Goal: Transaction & Acquisition: Purchase product/service

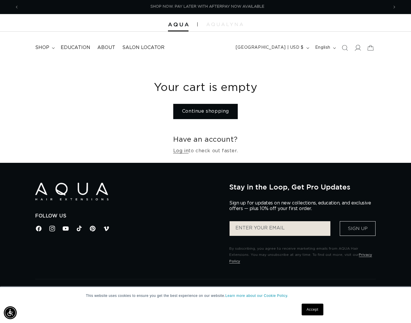
scroll to position [0, 739]
click at [360, 49] on icon at bounding box center [357, 48] width 6 height 6
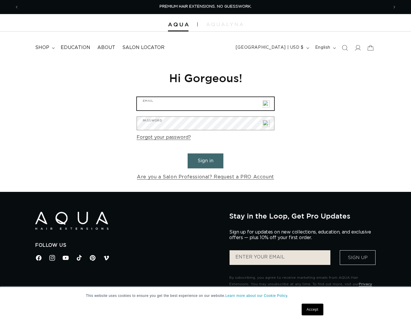
type input "info@albertodaniel.com"
click at [206, 160] on button "Sign in" at bounding box center [206, 160] width 36 height 15
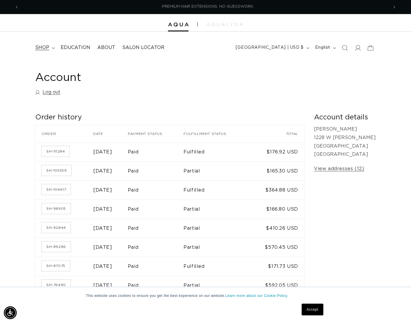
scroll to position [0, 369]
click at [39, 48] on span "shop" at bounding box center [42, 48] width 14 height 6
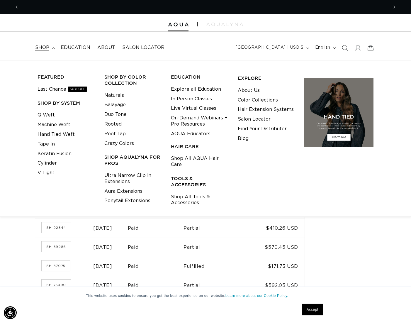
scroll to position [0, 739]
click at [100, 141] on div "FEATURED Last Chance 30% OFF SHOP BY SYSTEM Q Weft Machine Weft Hand Tied Weft …" at bounding box center [205, 138] width 341 height 138
click at [192, 164] on link "Shop All AQUA Hair Care" at bounding box center [200, 162] width 58 height 16
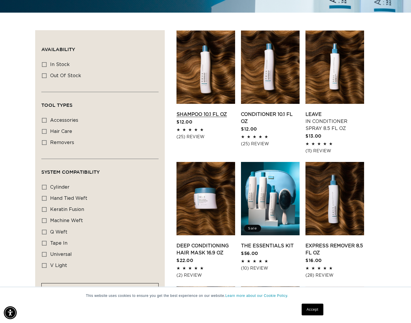
scroll to position [0, 739]
click at [219, 111] on link "Shampoo 10.1 fl oz" at bounding box center [205, 114] width 59 height 7
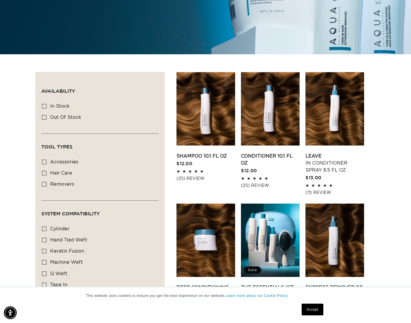
scroll to position [162, 0]
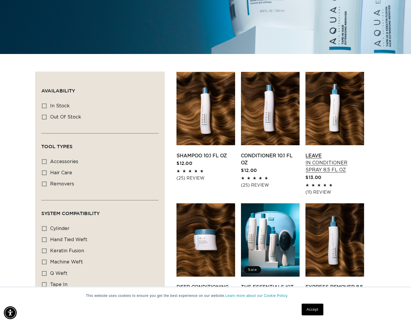
click at [340, 152] on link "Leave In Conditioner Spray 8.5 fl oz" at bounding box center [334, 162] width 59 height 21
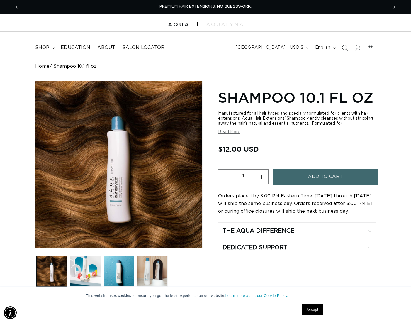
scroll to position [0, 739]
click at [260, 177] on button "Increase quantity for Shampoo 10.1 fl oz" at bounding box center [261, 176] width 13 height 15
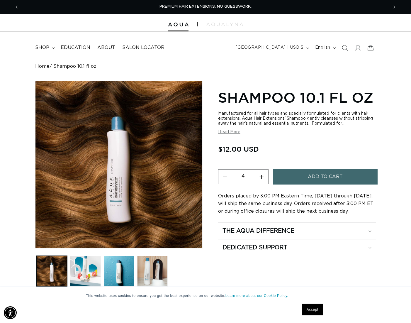
click at [260, 177] on button "Increase quantity for Shampoo 10.1 fl oz" at bounding box center [261, 176] width 13 height 15
type input "5"
click at [297, 178] on button "Add to cart" at bounding box center [325, 176] width 105 height 15
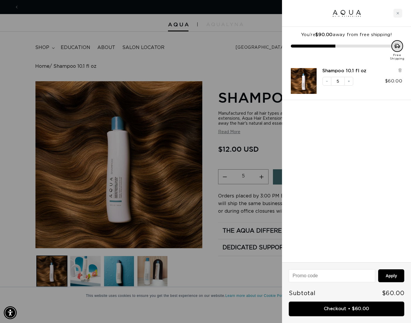
scroll to position [0, 739]
click at [264, 68] on div at bounding box center [205, 161] width 411 height 323
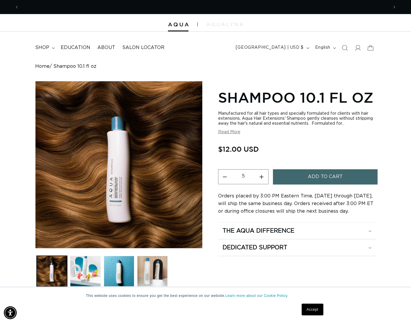
scroll to position [0, 0]
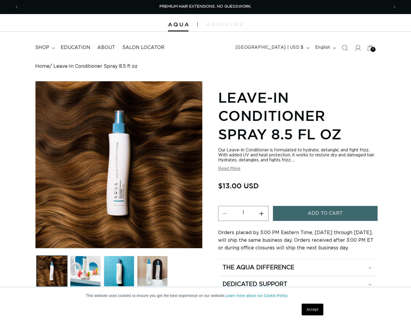
click at [260, 213] on button "Increase quantity for Leave-In Conditioner Spray 8.5 fl oz" at bounding box center [261, 213] width 13 height 15
type input "3"
click at [298, 214] on button "Add to cart" at bounding box center [325, 213] width 105 height 15
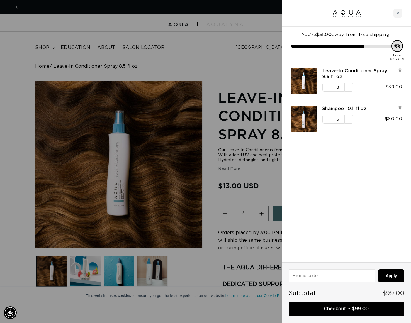
scroll to position [0, 739]
click at [243, 55] on div at bounding box center [205, 161] width 411 height 323
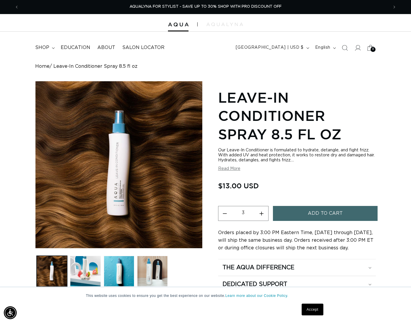
click at [372, 48] on div "8 8" at bounding box center [373, 49] width 5 height 5
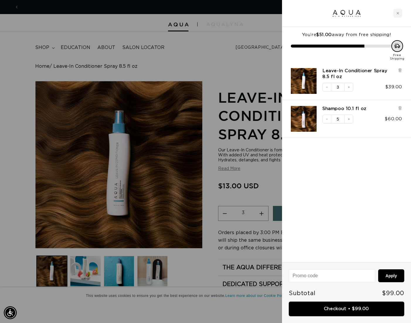
scroll to position [0, 0]
click at [218, 56] on div at bounding box center [205, 161] width 411 height 323
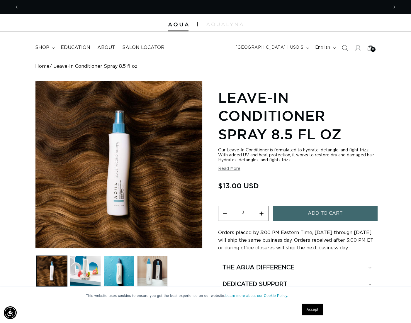
scroll to position [0, 369]
click at [46, 46] on span "shop" at bounding box center [42, 48] width 14 height 6
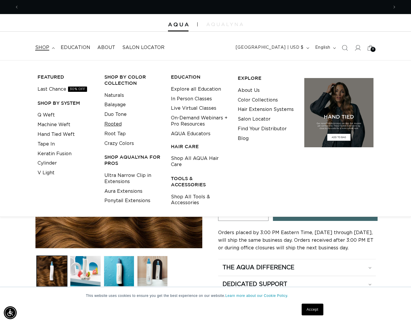
scroll to position [0, 739]
click at [193, 196] on link "Shop All Tools & Accessories" at bounding box center [200, 200] width 58 height 16
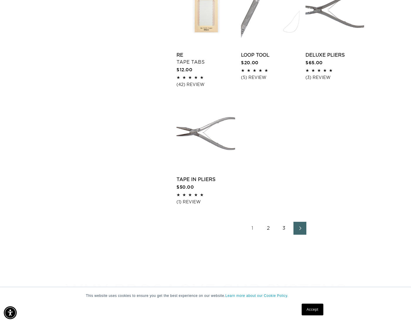
scroll to position [0, 369]
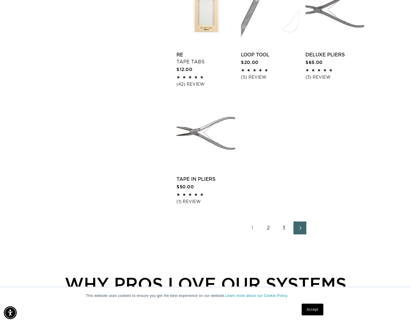
click at [273, 228] on link "2" at bounding box center [268, 227] width 13 height 13
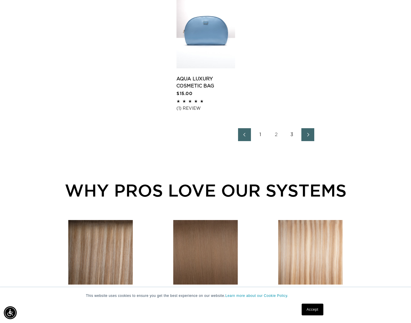
click at [289, 135] on link "3" at bounding box center [292, 134] width 13 height 13
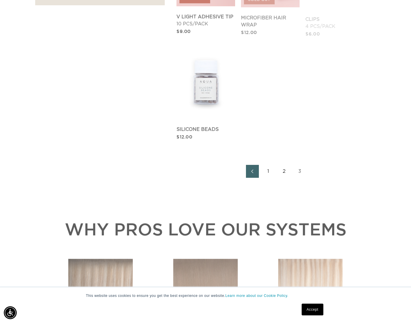
scroll to position [0, 369]
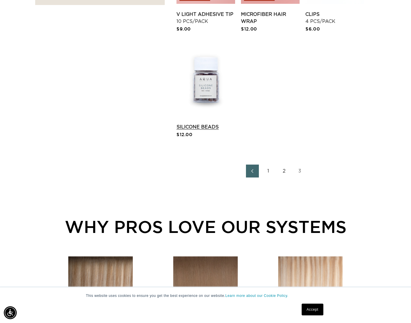
click at [204, 123] on link "Silicone Beads" at bounding box center [205, 126] width 59 height 7
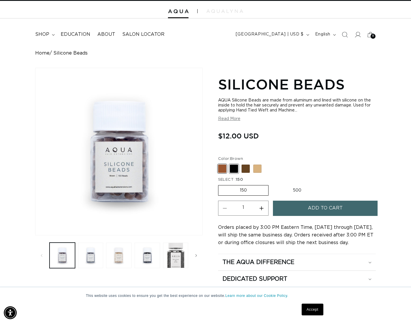
scroll to position [0, 369]
click at [233, 171] on span at bounding box center [234, 168] width 8 height 8
click at [220, 164] on input "Black Variant sold out or unavailable" at bounding box center [220, 163] width 0 height 0
radio input "true"
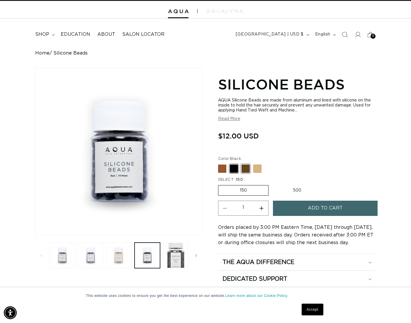
scroll to position [0, 739]
click at [243, 171] on span at bounding box center [246, 168] width 8 height 8
click at [220, 164] on input "Dark Brown Variant sold out or unavailable" at bounding box center [220, 163] width 0 height 0
radio input "true"
click at [256, 170] on span at bounding box center [257, 168] width 8 height 8
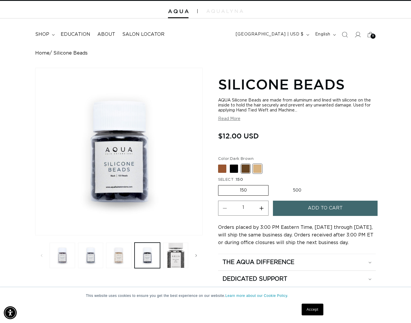
click at [220, 164] on input "Blonde Variant sold out or unavailable" at bounding box center [220, 163] width 0 height 0
radio input "true"
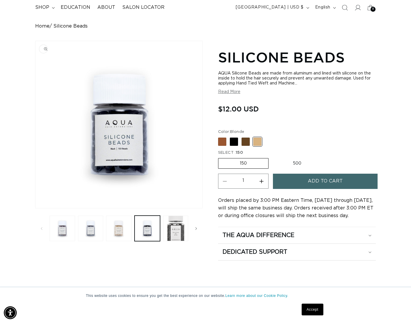
scroll to position [55, 0]
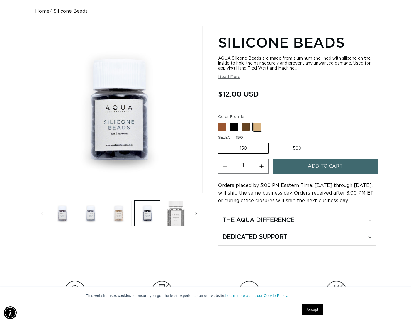
click at [174, 217] on button "Load image 5 in gallery view" at bounding box center [176, 214] width 26 height 26
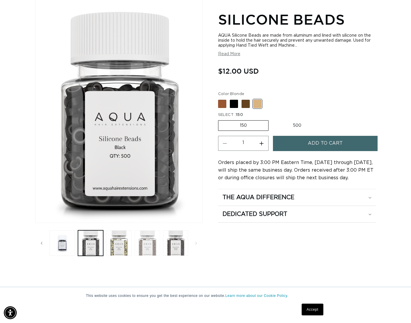
scroll to position [82, 0]
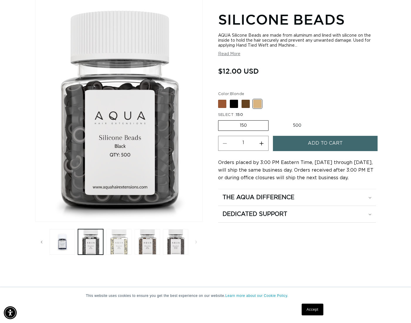
click at [124, 246] on button "Load image 6 in gallery view" at bounding box center [119, 242] width 26 height 26
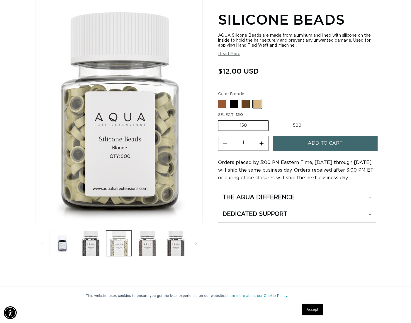
scroll to position [0, 739]
click at [143, 249] on button "Load image 7 in gallery view" at bounding box center [148, 243] width 26 height 26
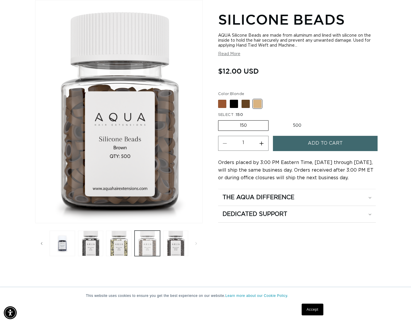
scroll to position [0, 0]
click at [178, 252] on button "Load image 8 in gallery view" at bounding box center [176, 243] width 26 height 26
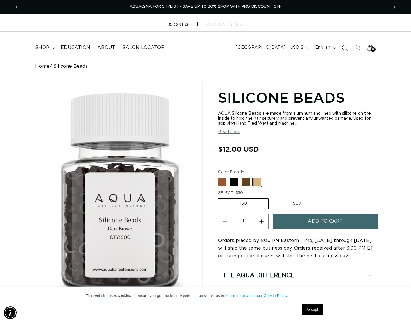
click at [369, 51] on icon at bounding box center [371, 48] width 14 height 14
